Goal: Task Accomplishment & Management: Use online tool/utility

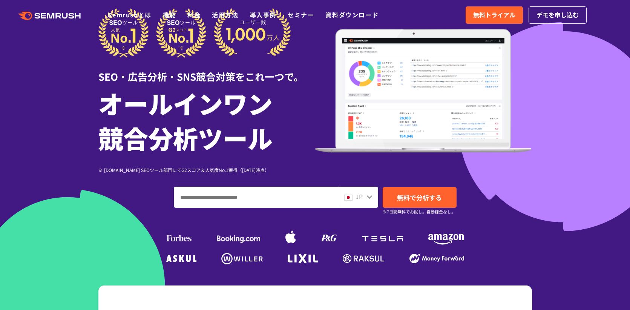
scroll to position [140, 0]
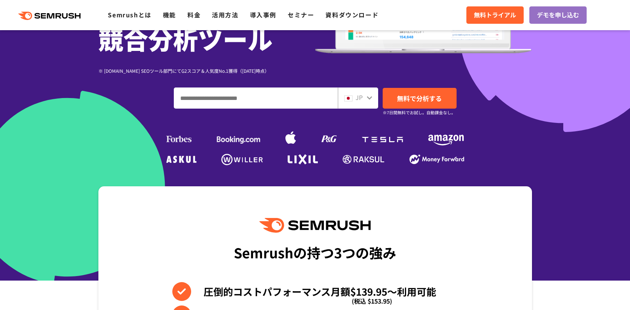
click at [227, 101] on input "ドメイン、キーワードまたはURLを入力してください" at bounding box center [255, 98] width 163 height 20
paste input "**********"
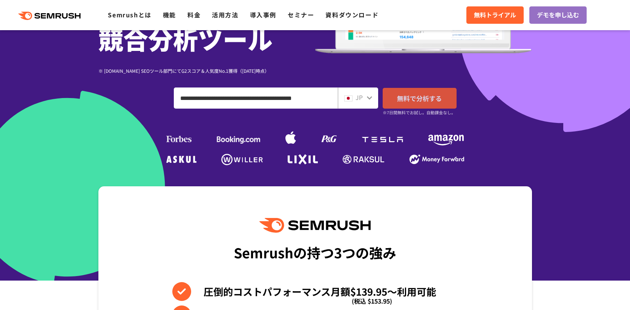
type input "**********"
click at [404, 98] on span "無料で分析する" at bounding box center [419, 98] width 45 height 9
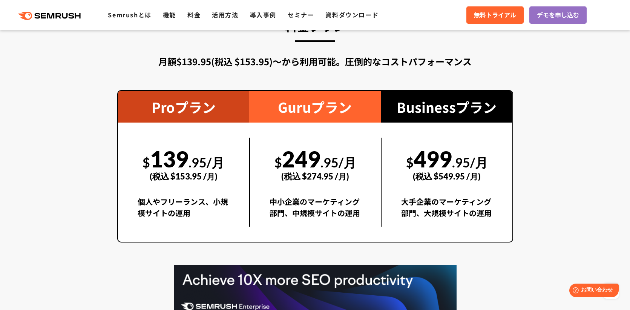
scroll to position [1383, 0]
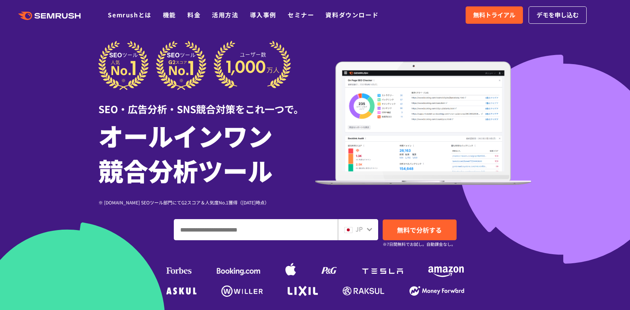
scroll to position [18, 0]
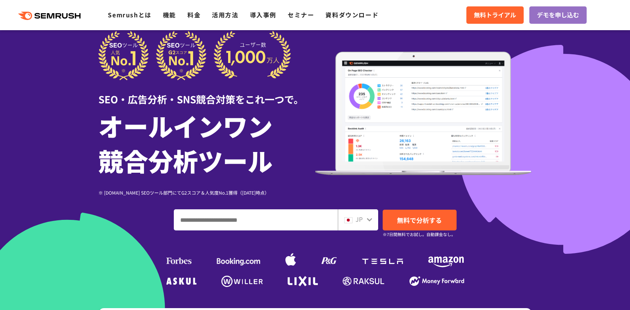
click at [371, 218] on icon at bounding box center [370, 220] width 6 height 6
click at [369, 221] on icon at bounding box center [369, 219] width 5 height 3
click at [511, 206] on div "SEO・広告分析・SNS競合対策をこれ一つで。 オールインワン 競合分析ツール ※ [DOMAIN_NAME] SEOツール部門にてG2スコア＆人気度No.1…" at bounding box center [315, 160] width 434 height 258
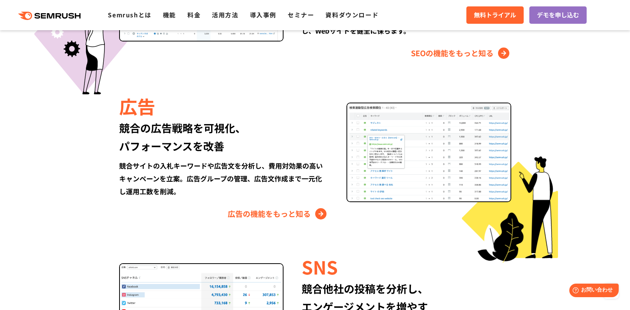
scroll to position [825, 0]
